Goal: Task Accomplishment & Management: Use online tool/utility

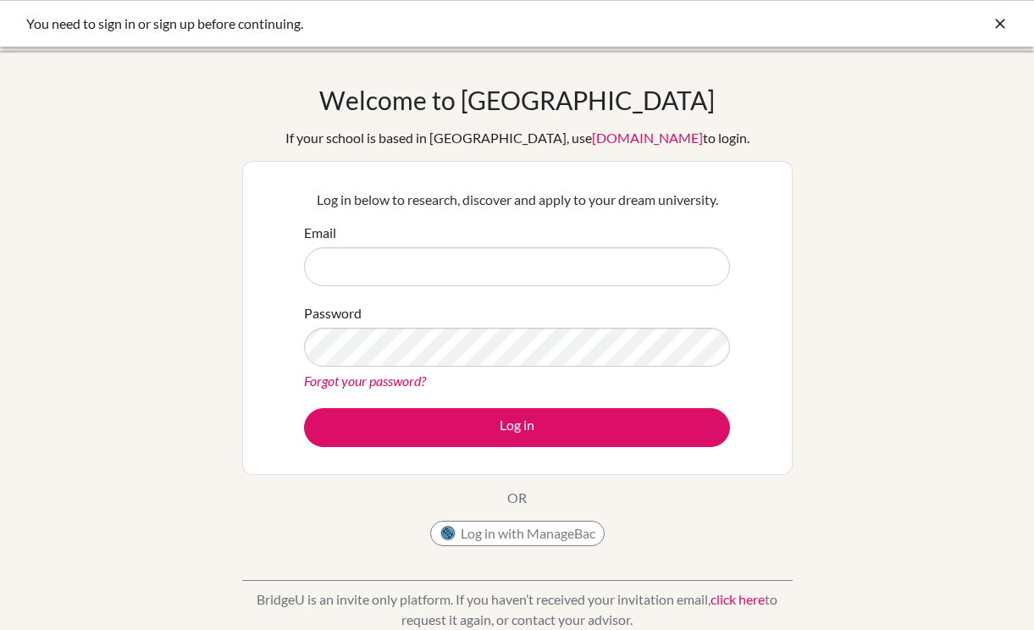
type input "[EMAIL_ADDRESS][DOMAIN_NAME]"
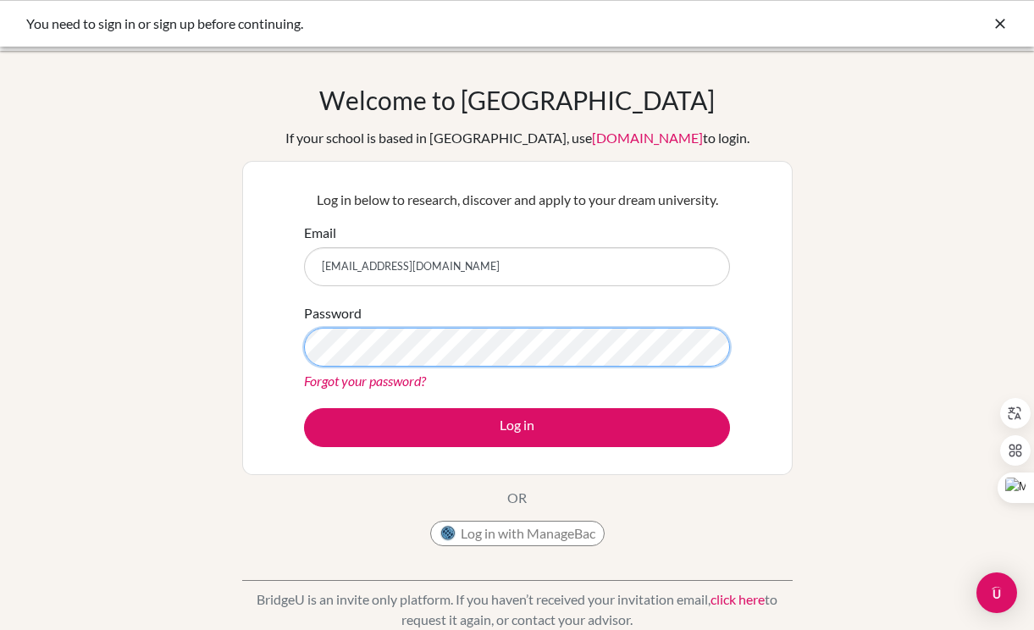
click at [304, 408] on button "Log in" at bounding box center [517, 427] width 426 height 39
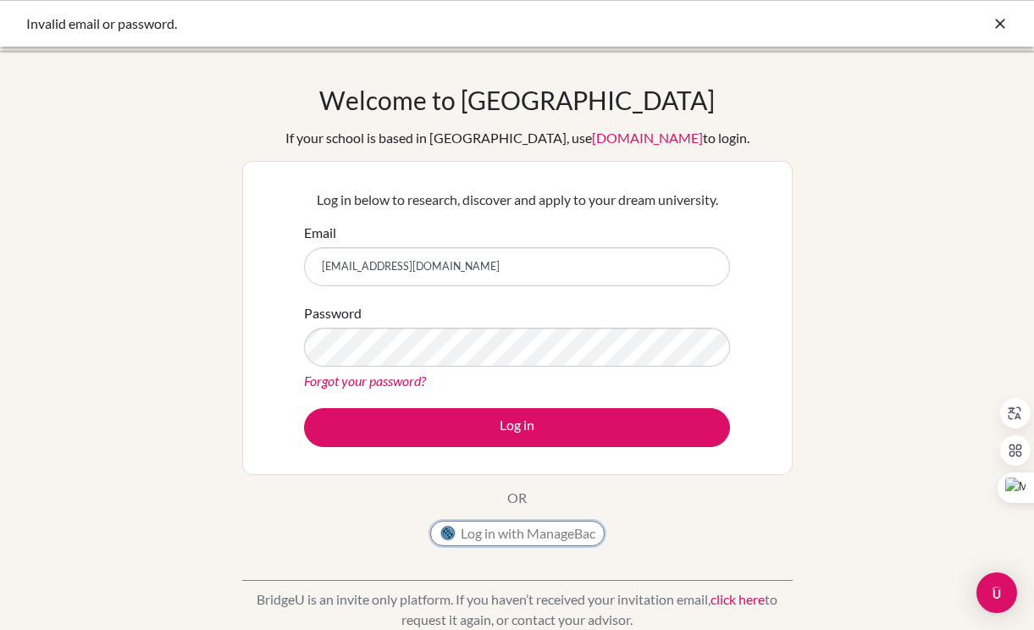
click at [507, 535] on button "Log in with ManageBac" at bounding box center [517, 533] width 174 height 25
